Goal: Task Accomplishment & Management: Use online tool/utility

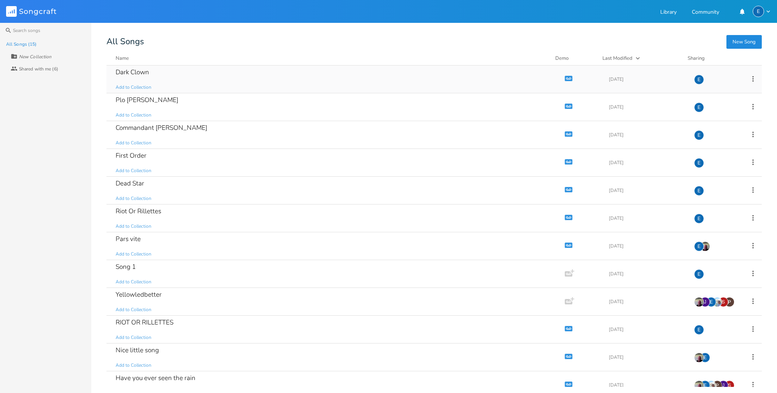
click at [566, 78] on icon "button" at bounding box center [569, 78] width 6 height 4
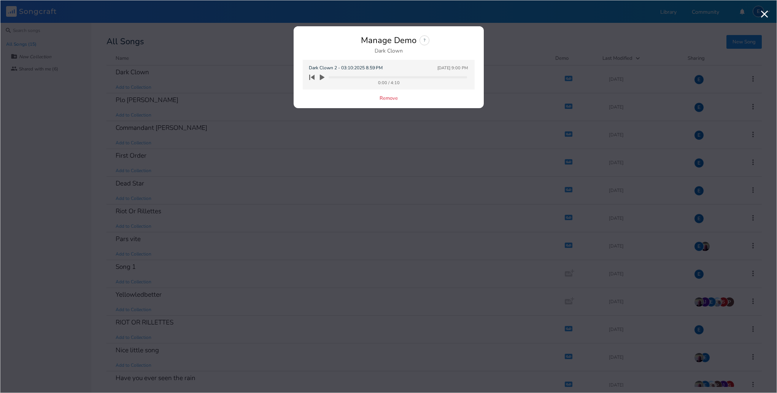
click at [322, 76] on icon "button" at bounding box center [322, 78] width 5 height 6
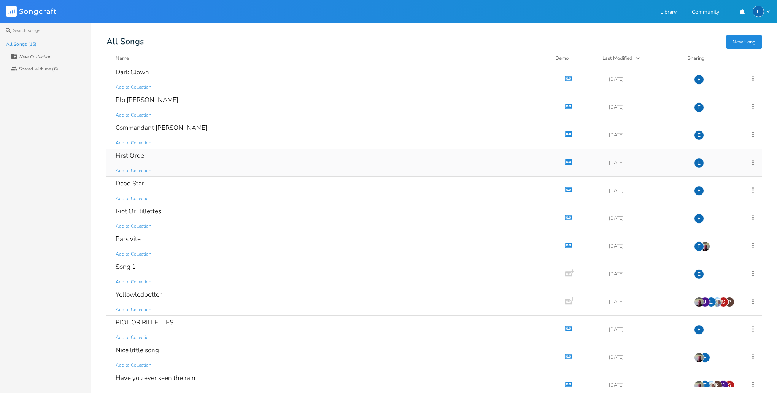
click at [566, 160] on icon "button" at bounding box center [569, 161] width 6 height 4
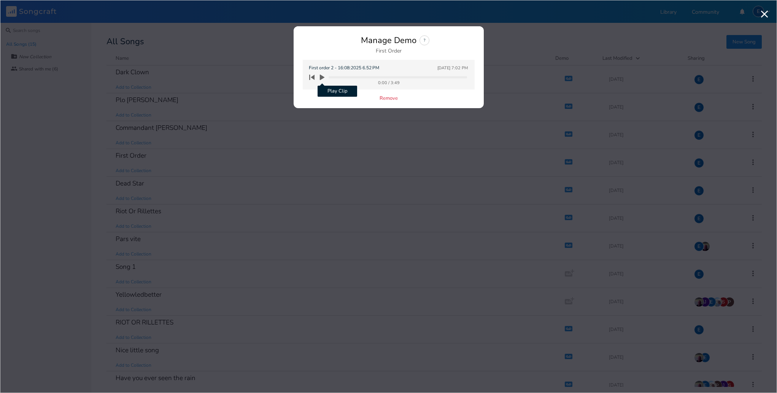
click at [322, 76] on icon "button" at bounding box center [322, 78] width 5 height 6
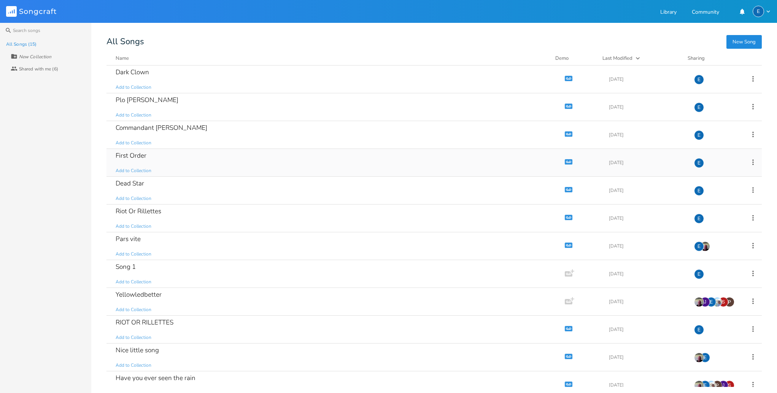
click at [436, 165] on div "First Order Add to Collection" at bounding box center [334, 162] width 437 height 27
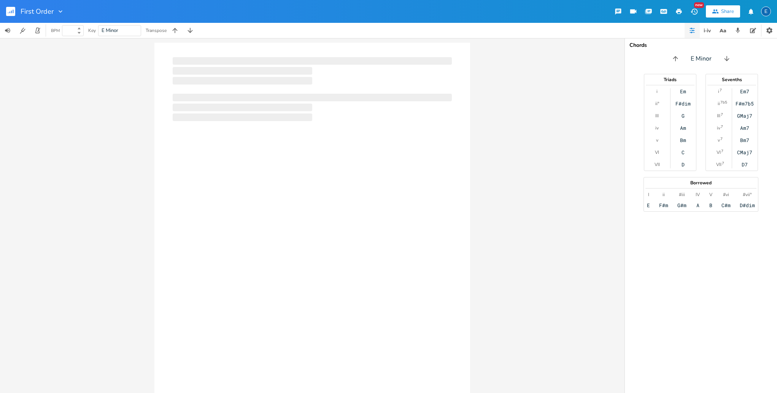
type input "100"
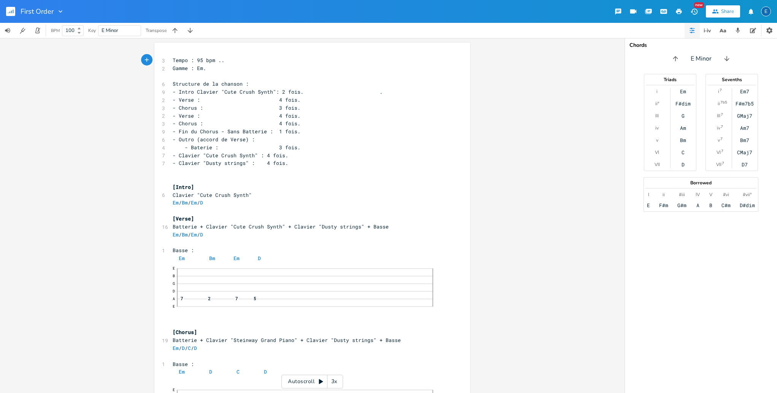
click at [680, 10] on icon "button" at bounding box center [679, 11] width 6 height 5
click at [32, 13] on input "First Order" at bounding box center [37, 11] width 33 height 7
click at [11, 12] on icon "button" at bounding box center [11, 12] width 1 height 3
